Goal: Information Seeking & Learning: Find specific fact

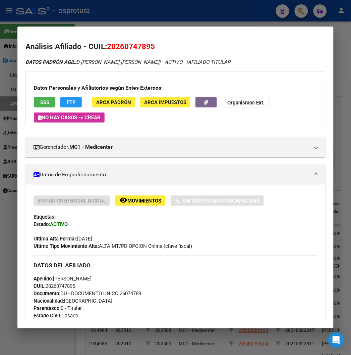
scroll to position [74, 0]
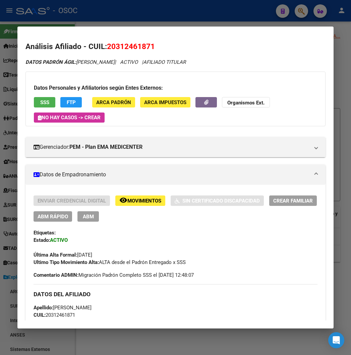
click at [154, 17] on div at bounding box center [175, 177] width 351 height 355
click at [154, 17] on div "- OSOC" at bounding box center [143, 10] width 255 height 15
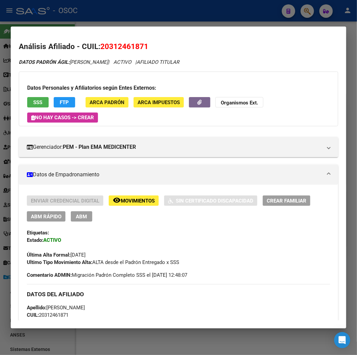
click at [154, 17] on div "- OSOC" at bounding box center [146, 10] width 260 height 15
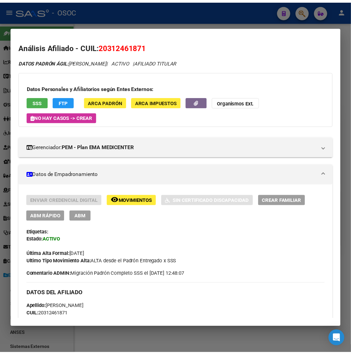
scroll to position [193, 0]
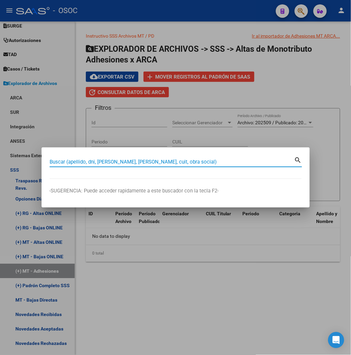
paste input "Buenas tardes. Fecha de ingreso: Obra social: Tipo de beneficiario: Aportes: CU…"
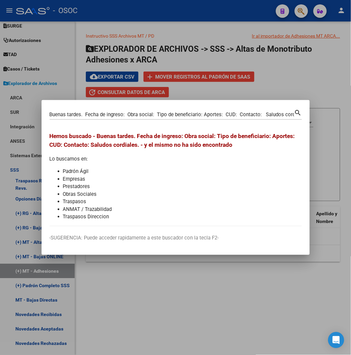
click at [72, 113] on input "Buenas tardes. Fecha de ingreso: Obra social: Tipo de beneficiario: Aportes: CU…" at bounding box center [172, 114] width 245 height 6
paste input "27216476"
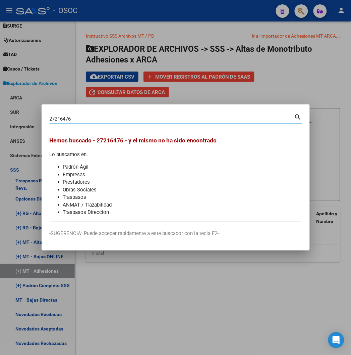
type input "27216476"
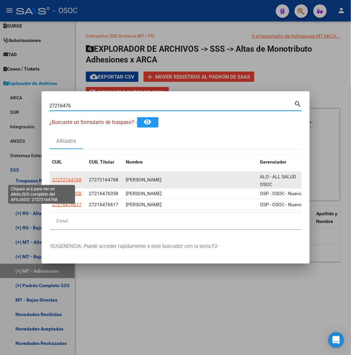
click at [52, 177] on span "27272164768" at bounding box center [67, 179] width 30 height 5
type textarea "27272164768"
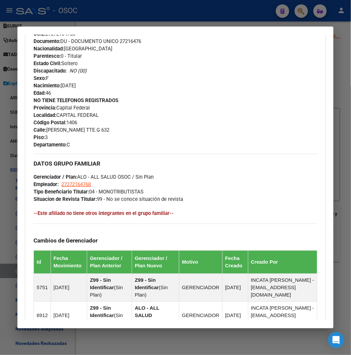
scroll to position [408, 0]
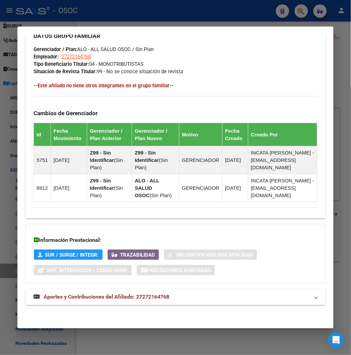
click at [107, 297] on span "Aportes y Contribuciones del Afiliado: 27272164768" at bounding box center [107, 297] width 126 height 6
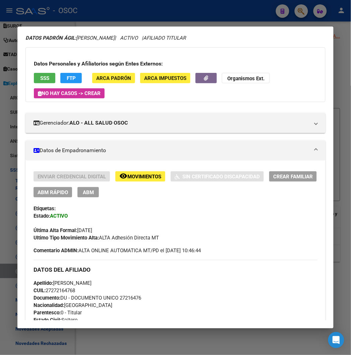
scroll to position [37, 0]
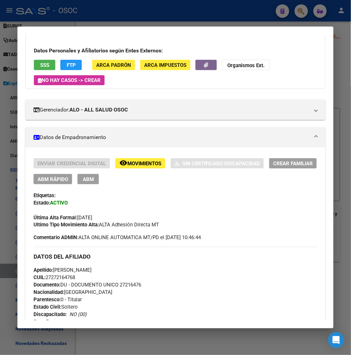
click at [124, 286] on span "Documento: DU - DOCUMENTO UNICO 27216476" at bounding box center [88, 285] width 108 height 6
copy span "27216476"
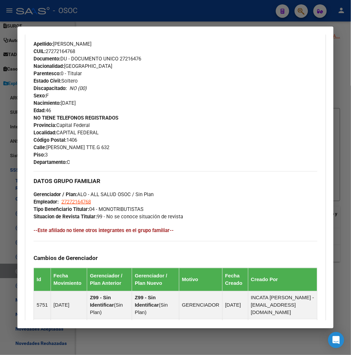
scroll to position [261, 0]
